Goal: Find specific page/section: Find specific page/section

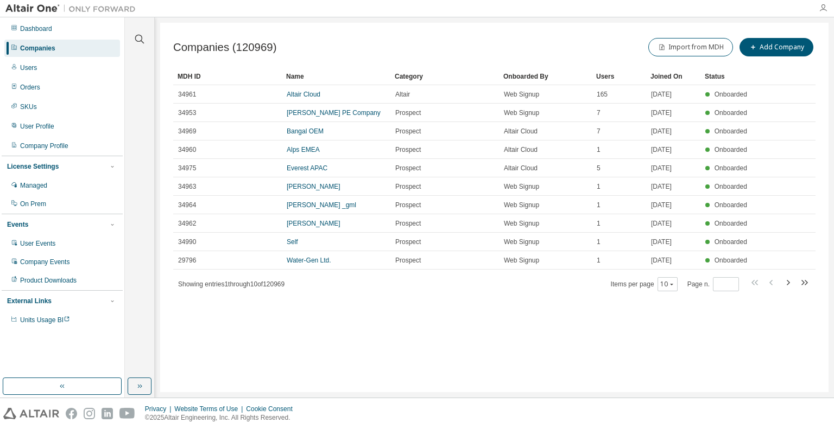
click at [821, 11] on icon "button" at bounding box center [823, 8] width 9 height 9
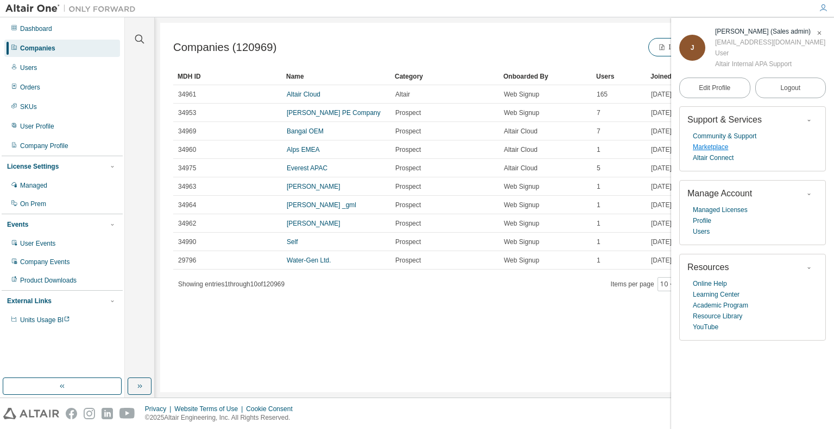
click at [717, 145] on link "Marketplace" at bounding box center [710, 147] width 35 height 11
